Goal: Register for event/course

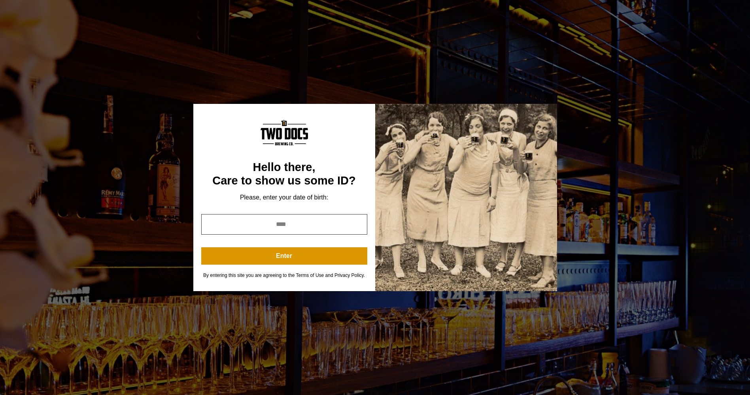
click at [304, 223] on input "year" at bounding box center [284, 224] width 166 height 21
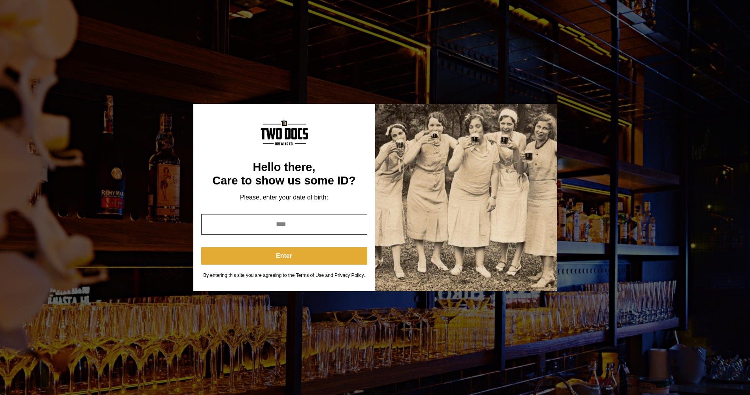
type input "****"
click at [291, 258] on button "Enter" at bounding box center [284, 256] width 166 height 17
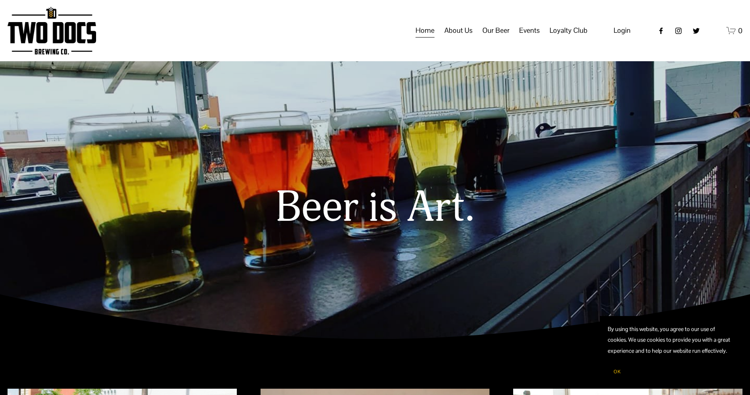
click at [0, 0] on span "Calendar" at bounding box center [0, 0] width 0 height 0
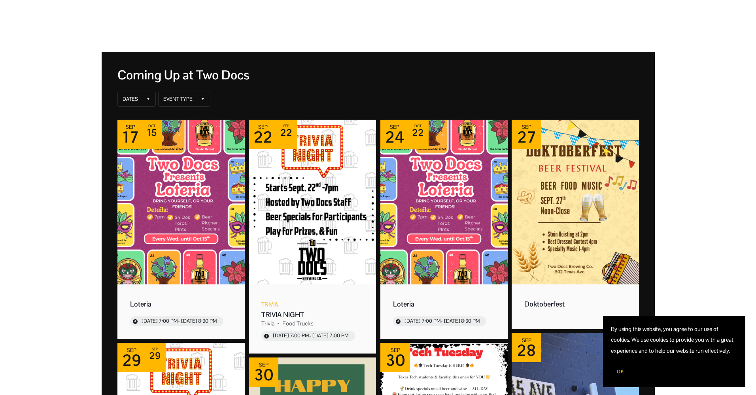
scroll to position [79, 0]
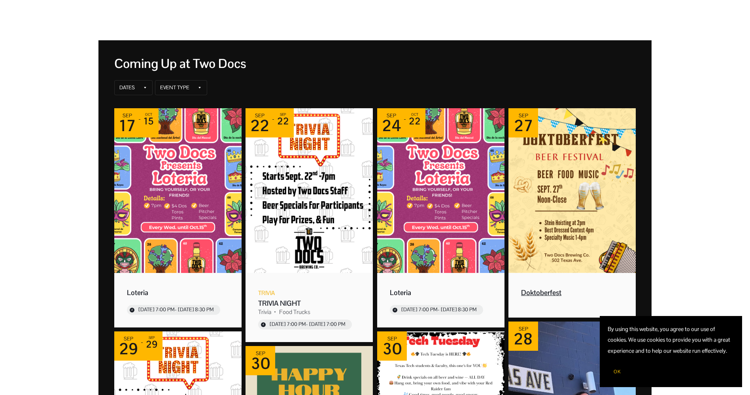
click at [544, 293] on div "Doktoberfest" at bounding box center [572, 292] width 102 height 9
